Goal: Purchase product/service

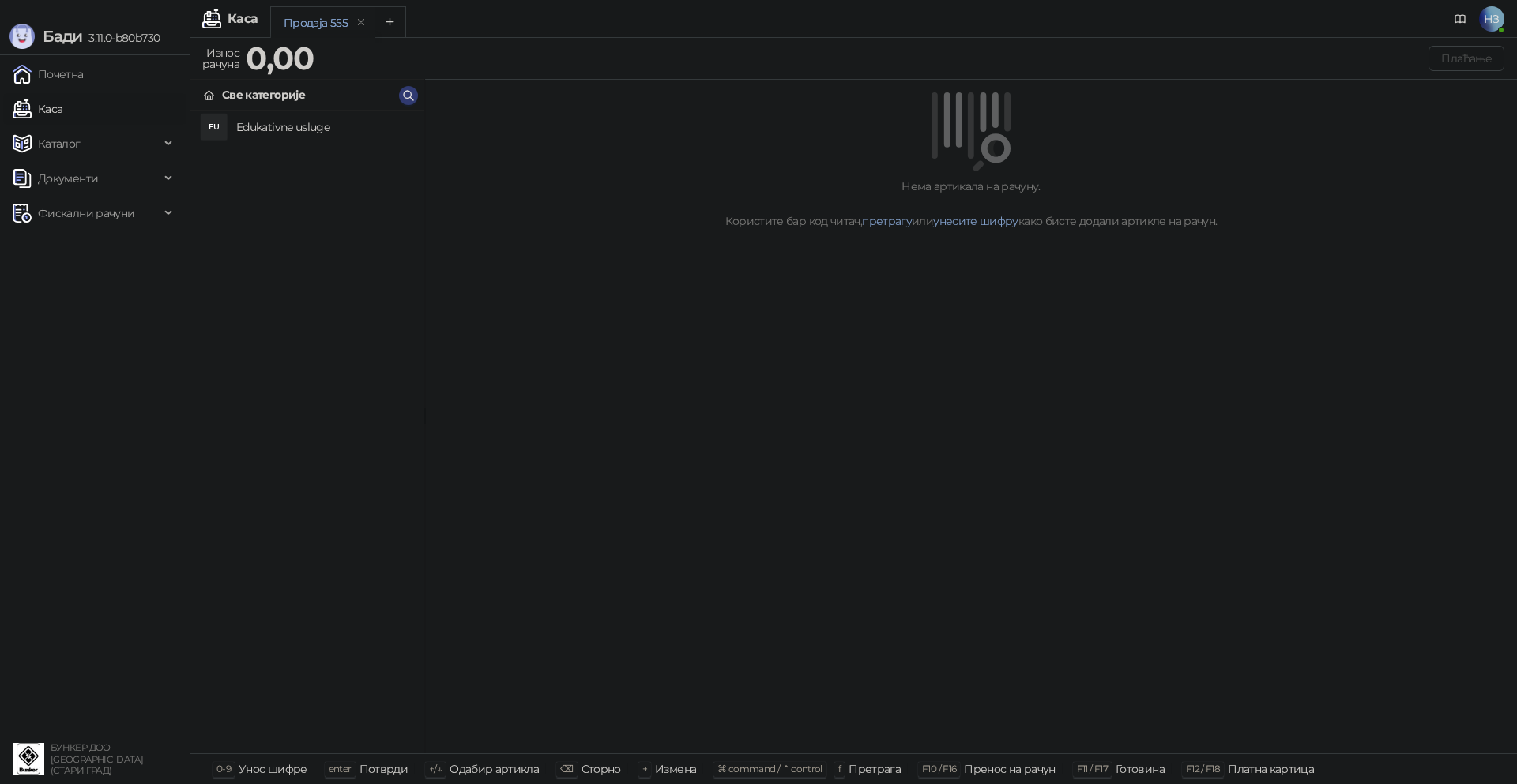
click at [261, 129] on h4 "Edukativne usluge" at bounding box center [324, 127] width 176 height 25
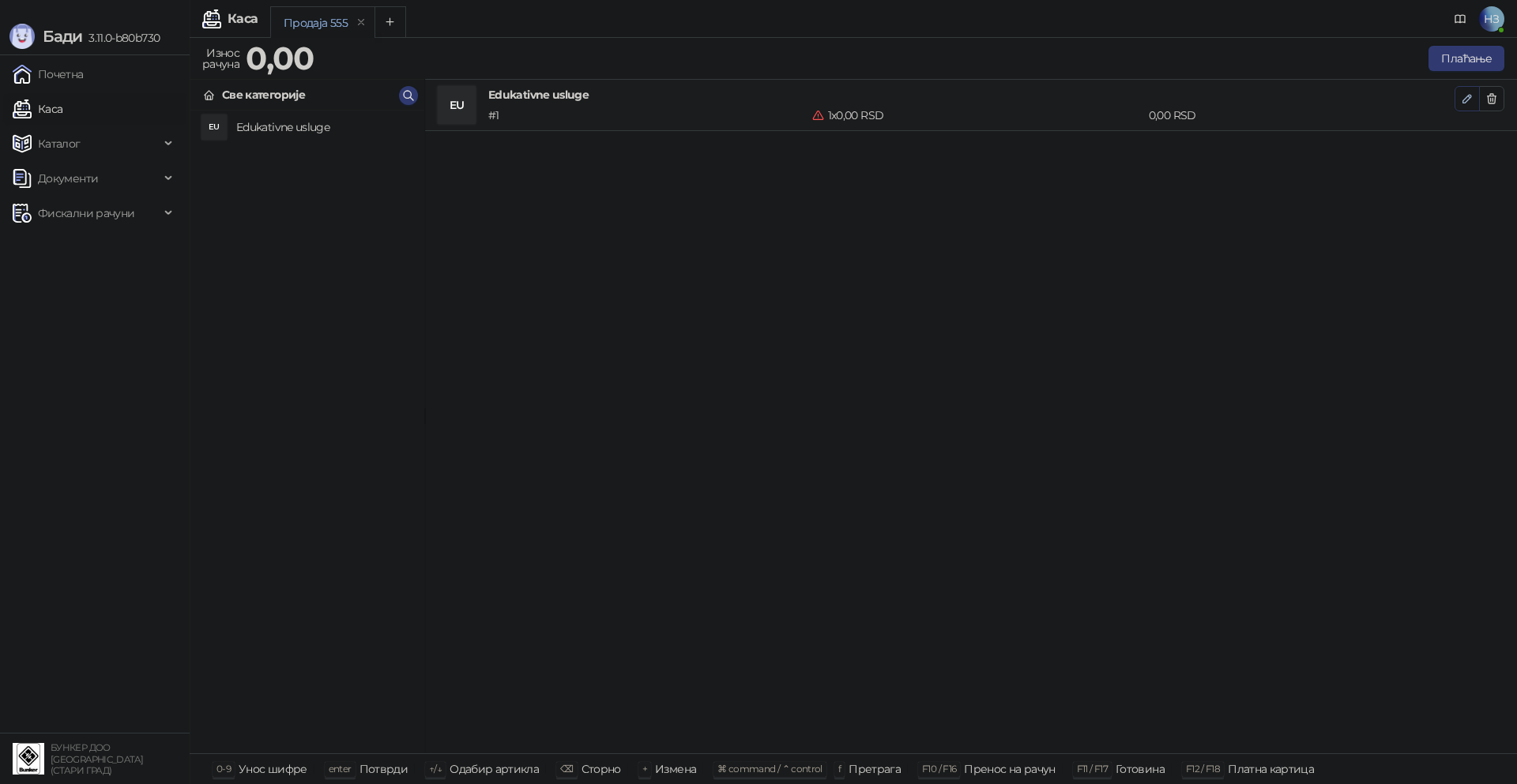
click at [1471, 92] on icon "button" at bounding box center [1467, 99] width 13 height 13
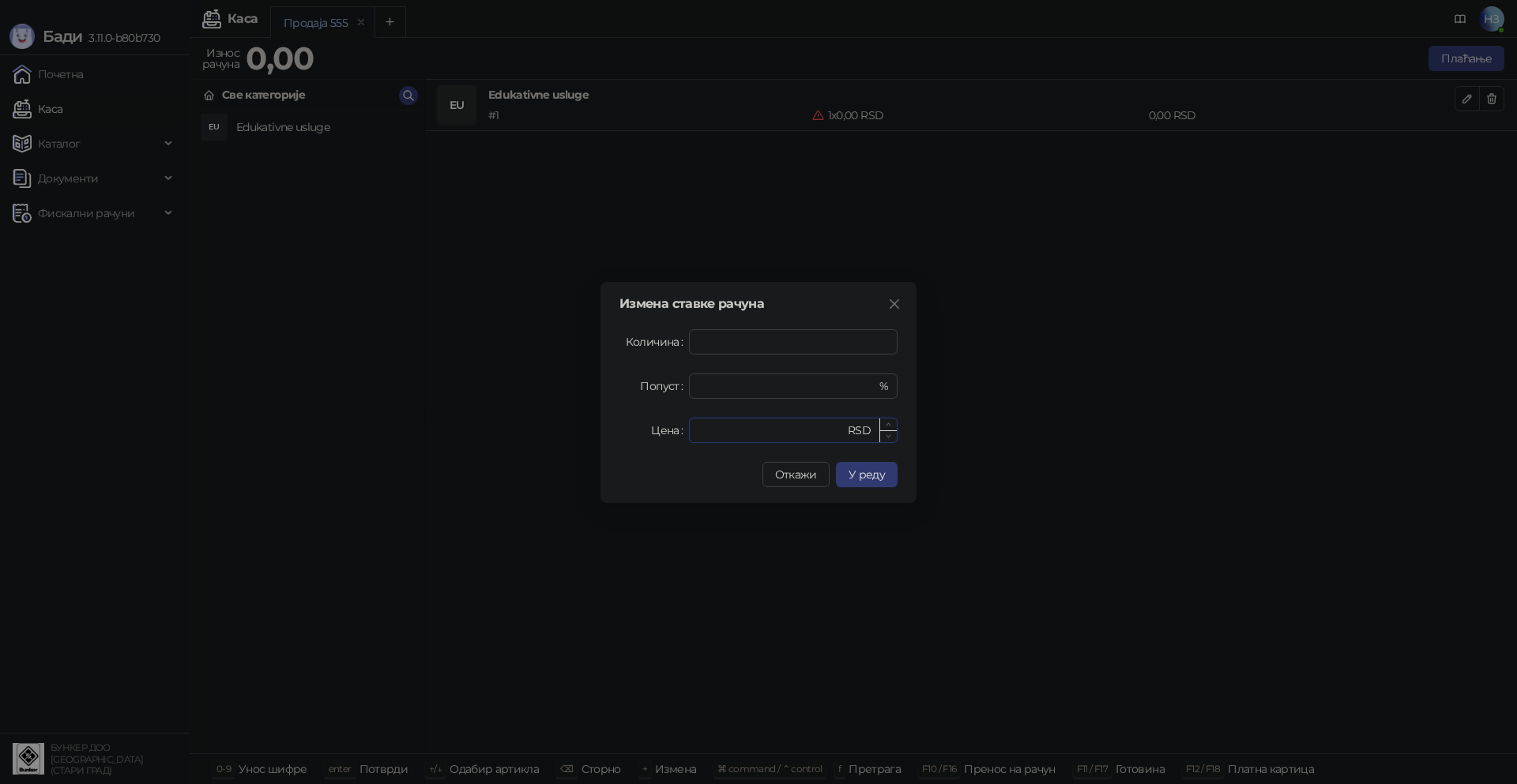
drag, startPoint x: 806, startPoint y: 429, endPoint x: 783, endPoint y: 428, distance: 23.0
click at [795, 429] on input "*" at bounding box center [771, 430] width 146 height 24
click at [783, 428] on input "*" at bounding box center [771, 430] width 146 height 24
drag, startPoint x: 735, startPoint y: 430, endPoint x: 661, endPoint y: 432, distance: 74.0
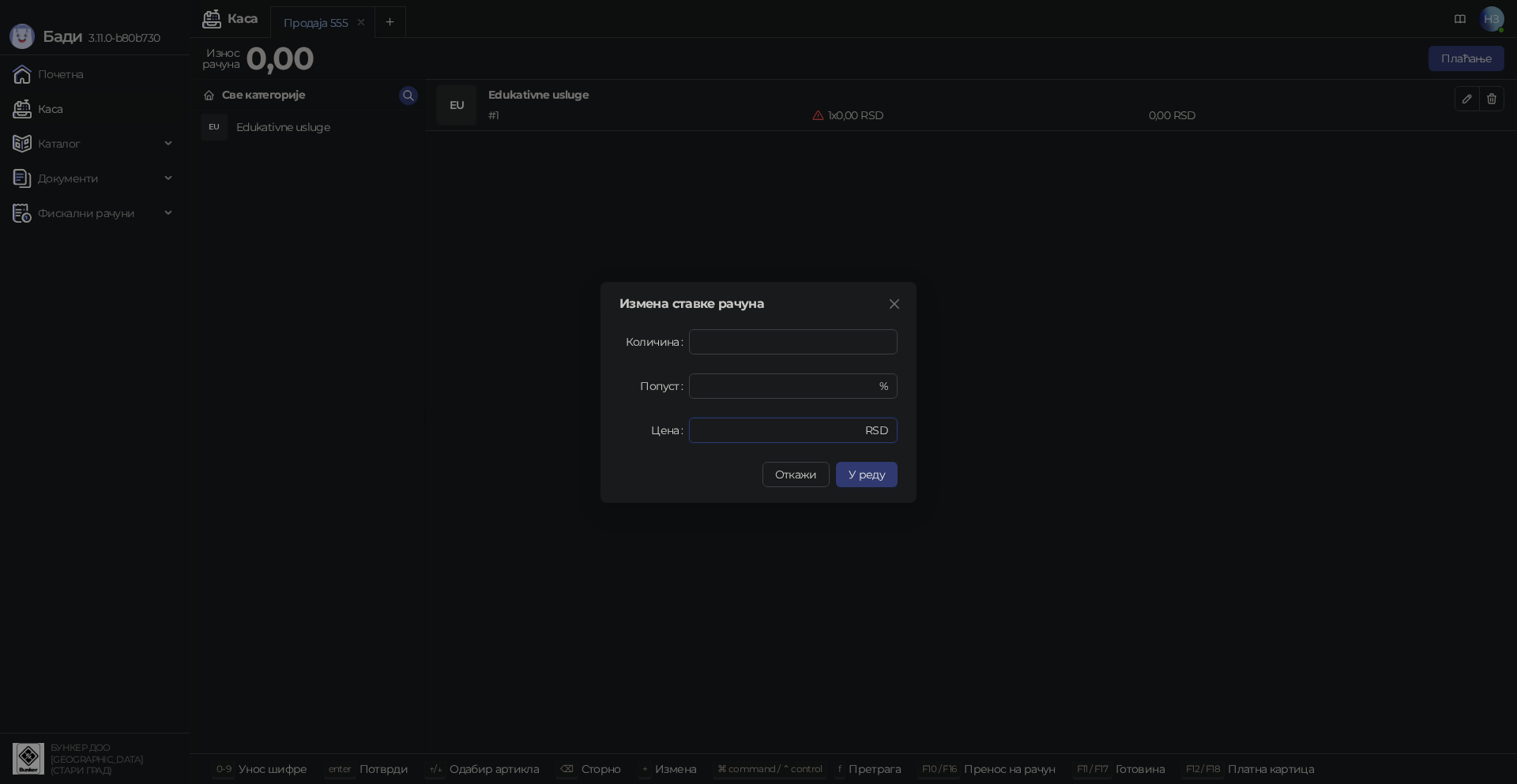
click at [661, 432] on div "Цена * RSD" at bounding box center [758, 429] width 278 height 25
type input "****"
click at [885, 476] on button "У реду" at bounding box center [867, 474] width 62 height 25
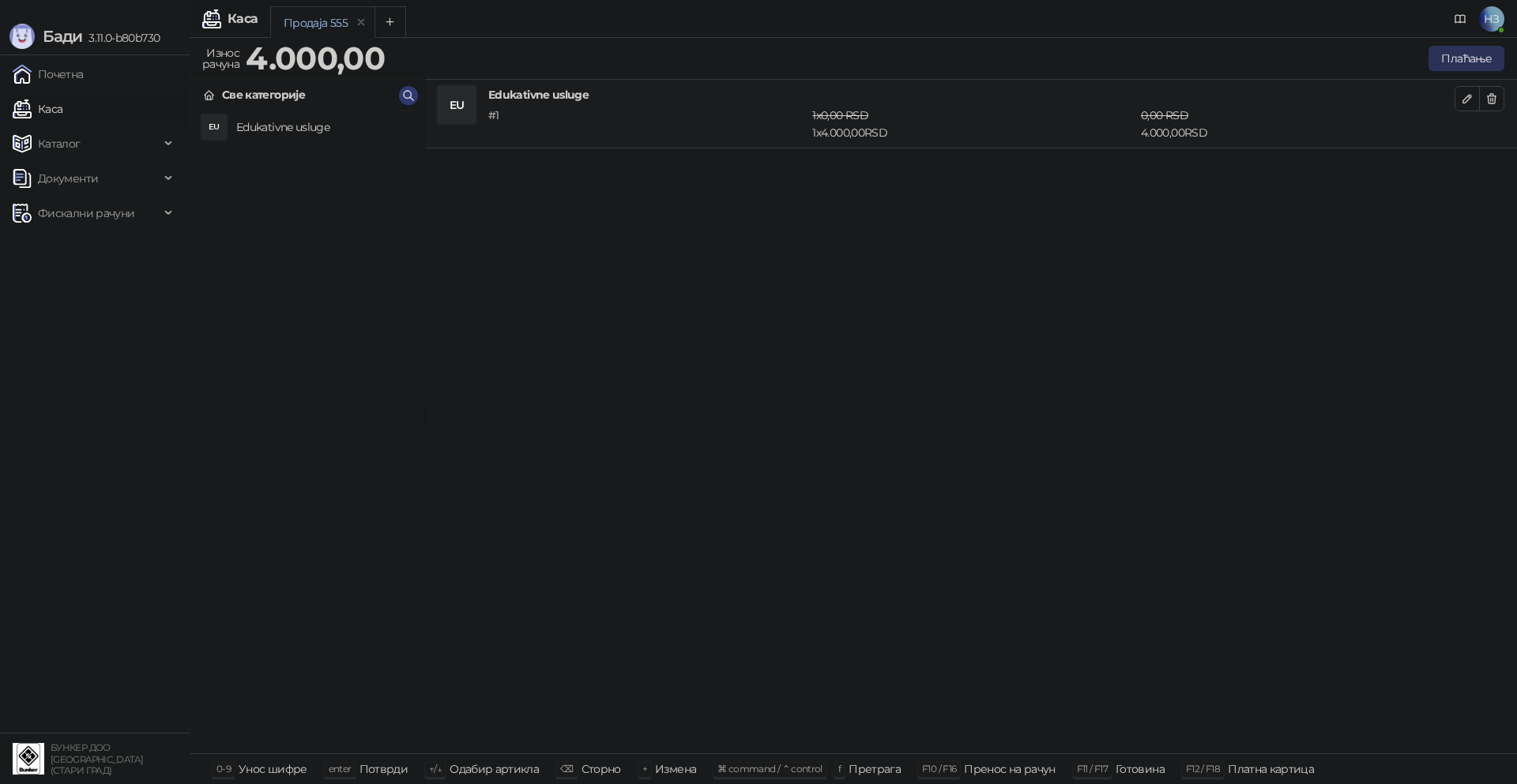
click at [1464, 58] on button "Плаћање" at bounding box center [1466, 58] width 76 height 25
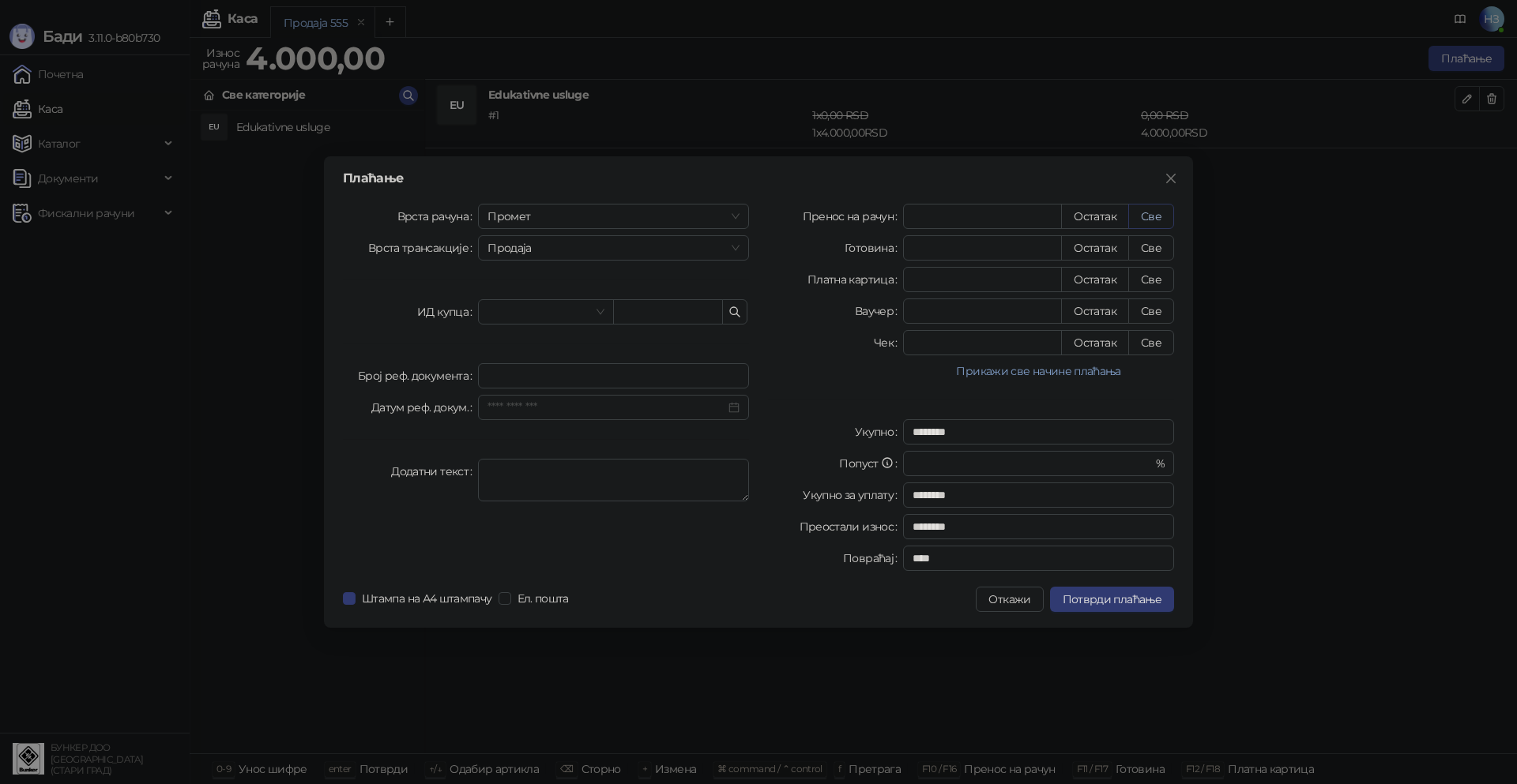
click at [1162, 207] on button "Све" at bounding box center [1151, 216] width 46 height 25
type input "****"
click at [1102, 608] on button "Потврди плаћање" at bounding box center [1111, 598] width 124 height 25
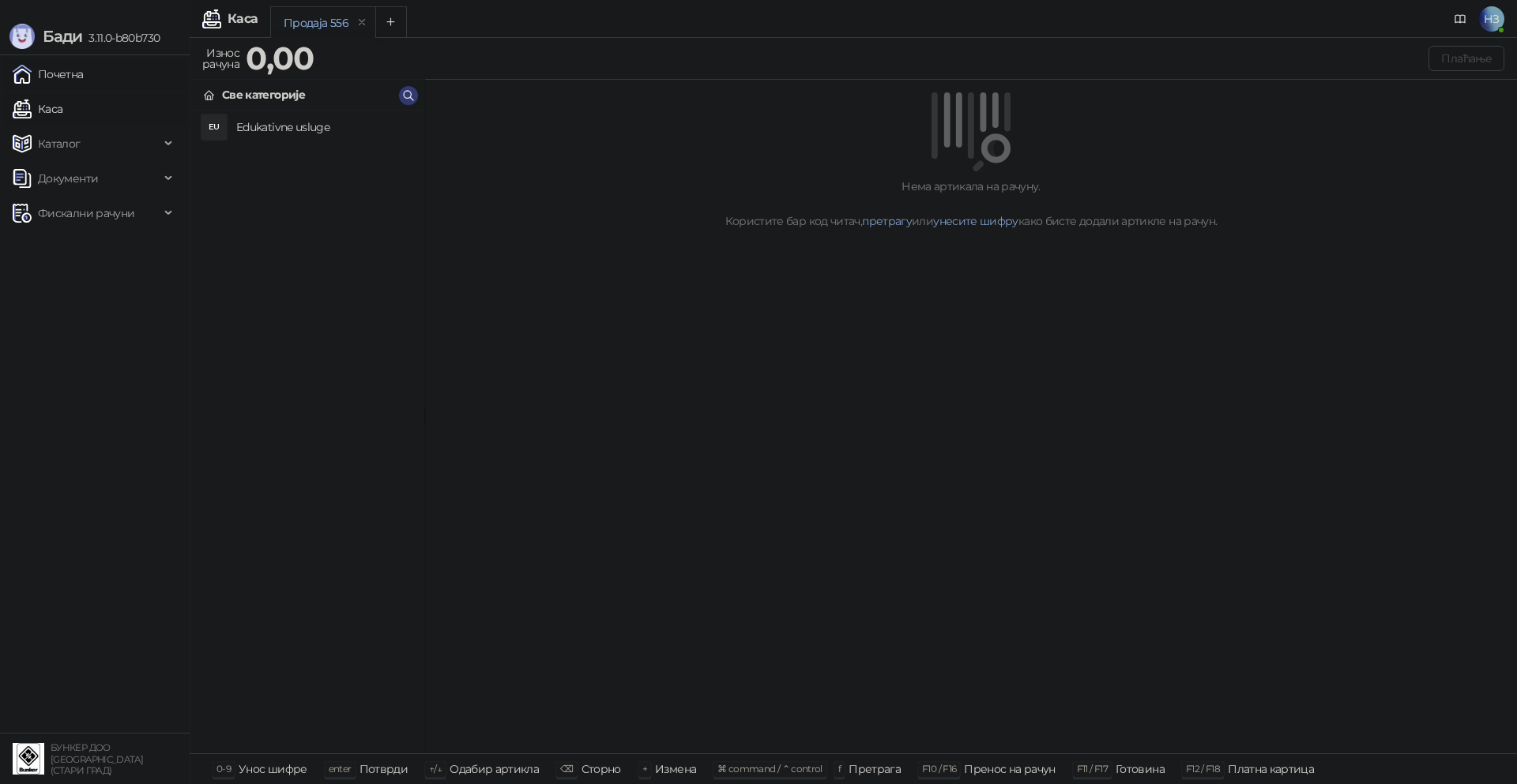
click at [54, 70] on link "Почетна" at bounding box center [48, 74] width 71 height 31
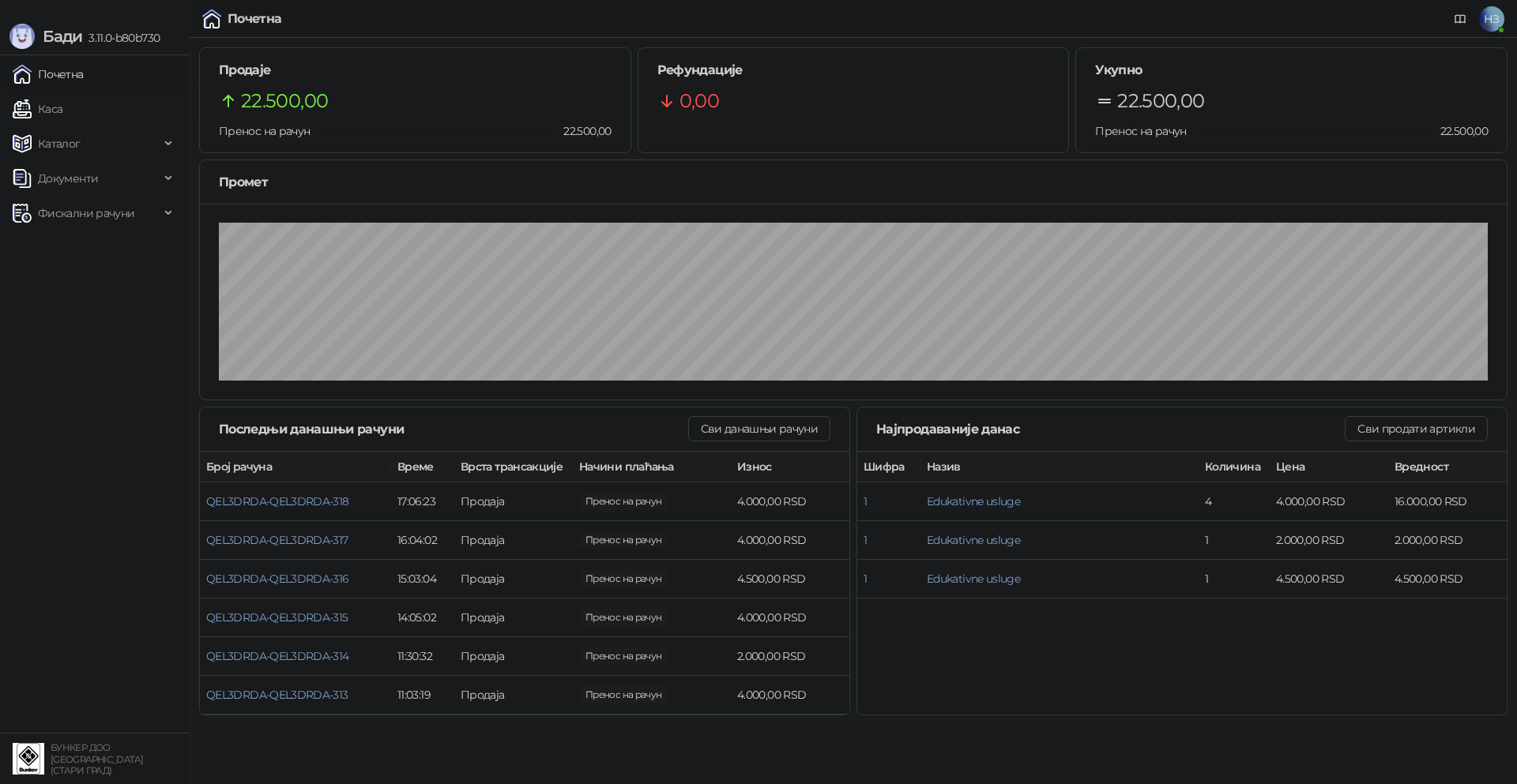
click at [24, 31] on img at bounding box center [21, 36] width 25 height 25
drag, startPoint x: 24, startPoint y: 31, endPoint x: 6, endPoint y: 22, distance: 20.1
click at [12, 38] on img at bounding box center [21, 36] width 25 height 25
